Goal: Information Seeking & Learning: Learn about a topic

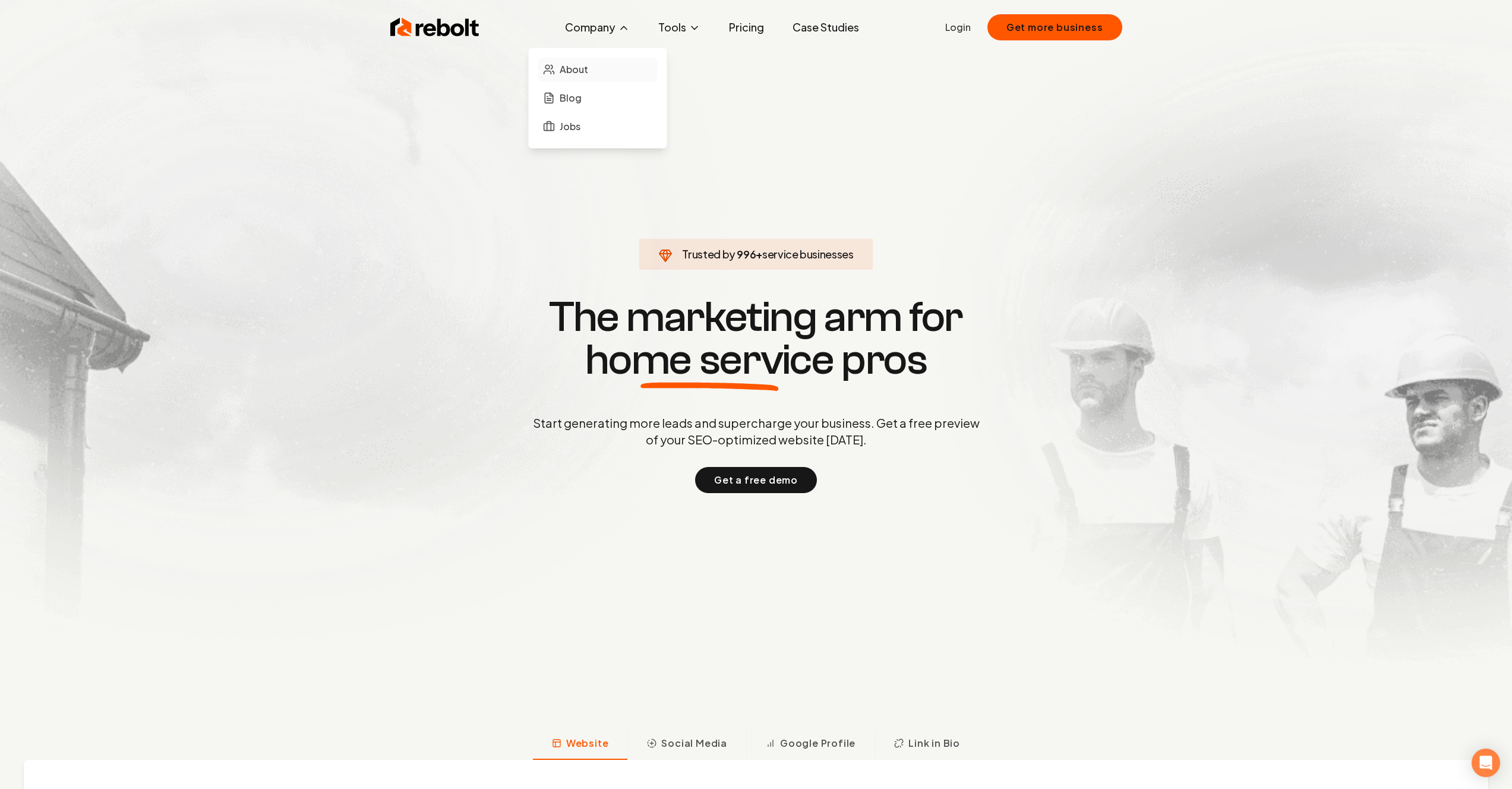
click at [579, 75] on span "About" at bounding box center [574, 70] width 28 height 14
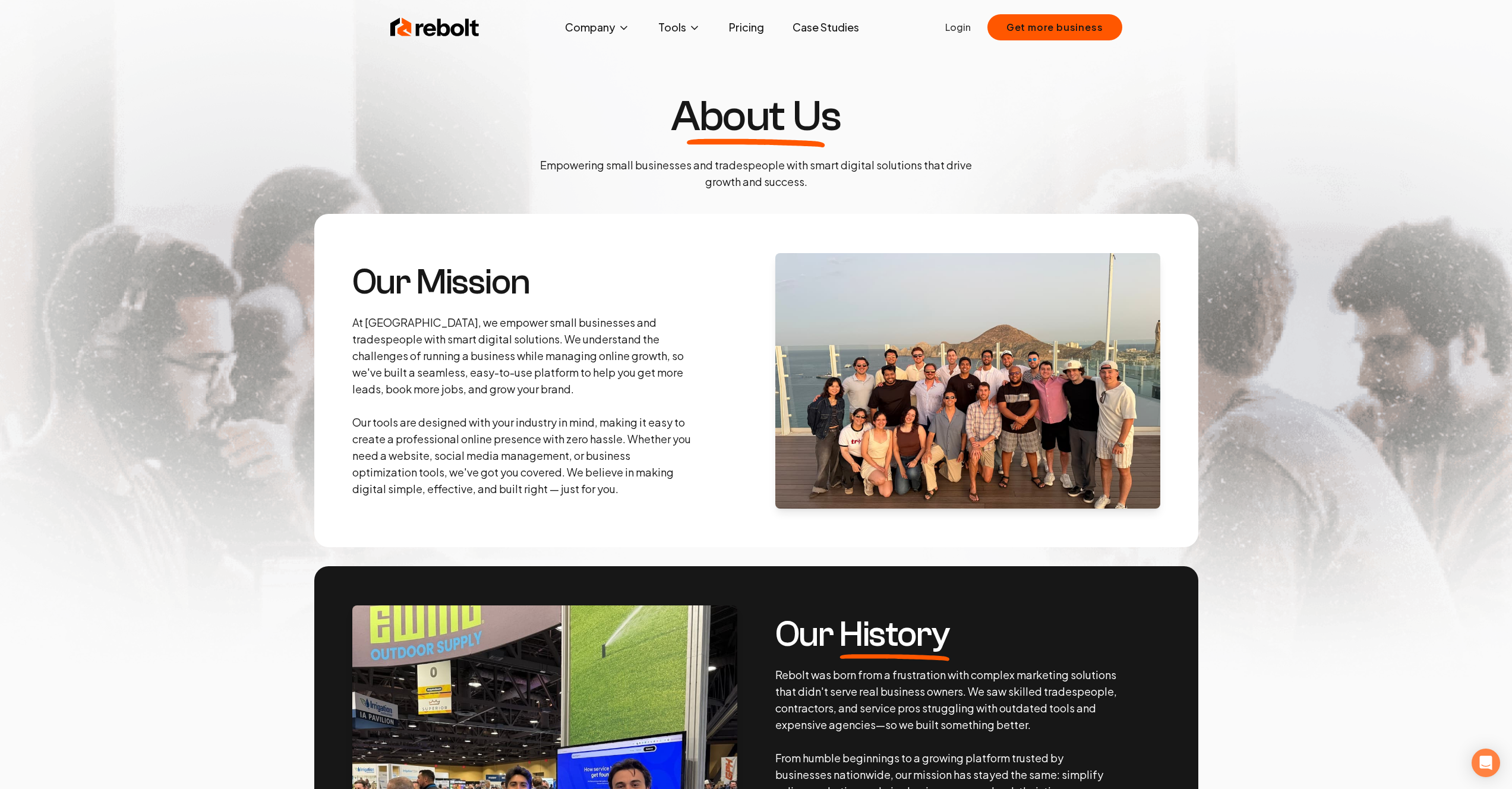
click at [512, 344] on p "At [GEOGRAPHIC_DATA], we empower small businesses and tradespeople with smart d…" at bounding box center [523, 406] width 342 height 183
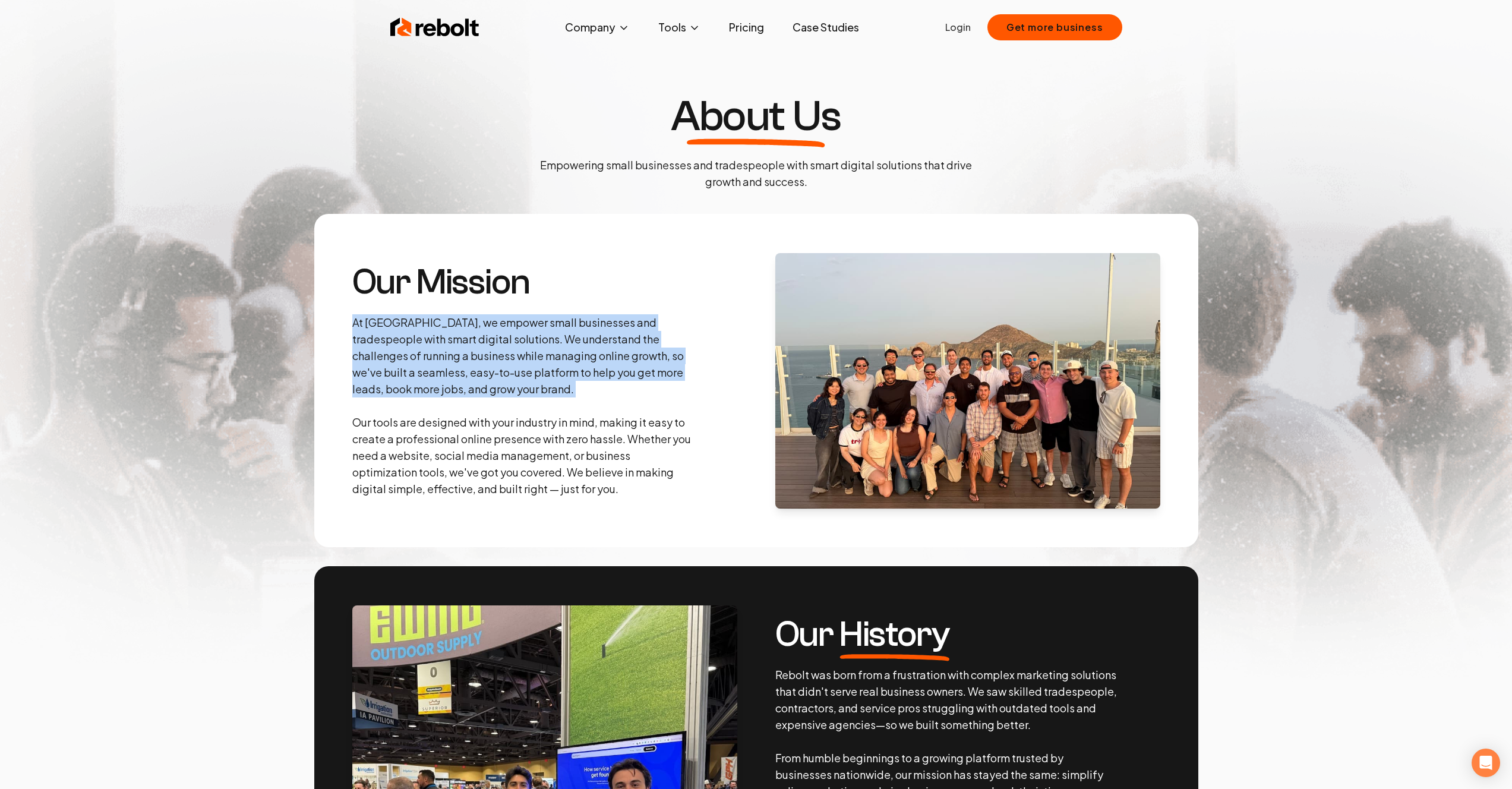
click at [512, 344] on p "At [GEOGRAPHIC_DATA], we empower small businesses and tradespeople with smart d…" at bounding box center [523, 406] width 342 height 183
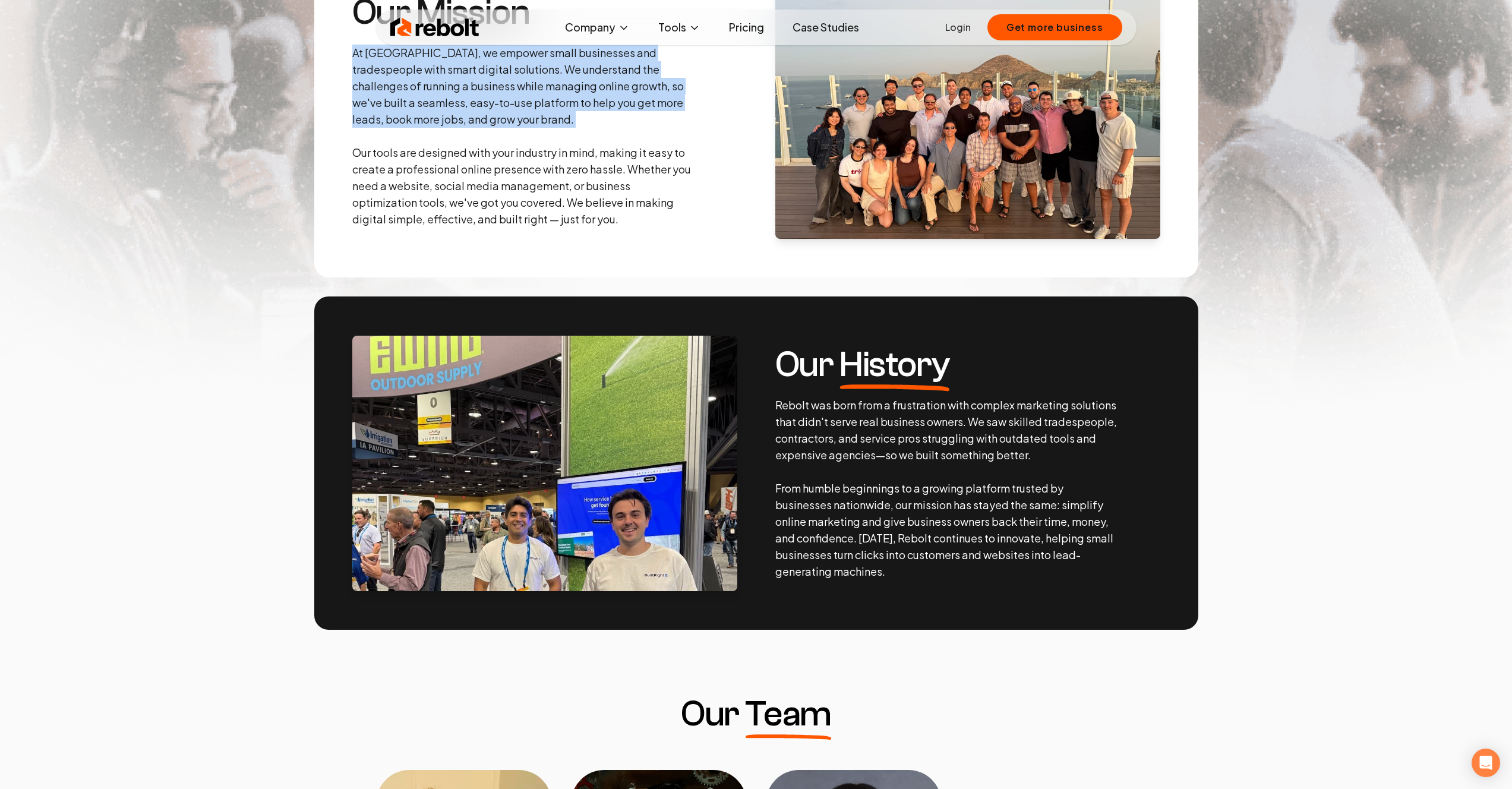
scroll to position [278, 0]
